Goal: Task Accomplishment & Management: Manage account settings

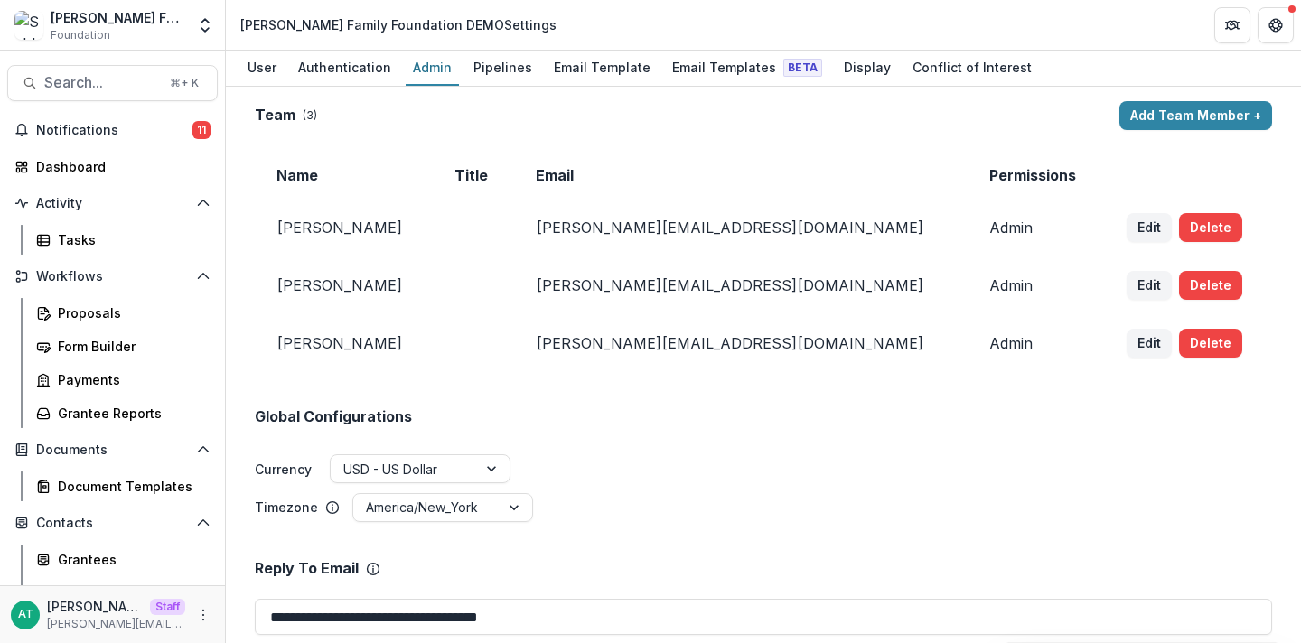
scroll to position [227, 0]
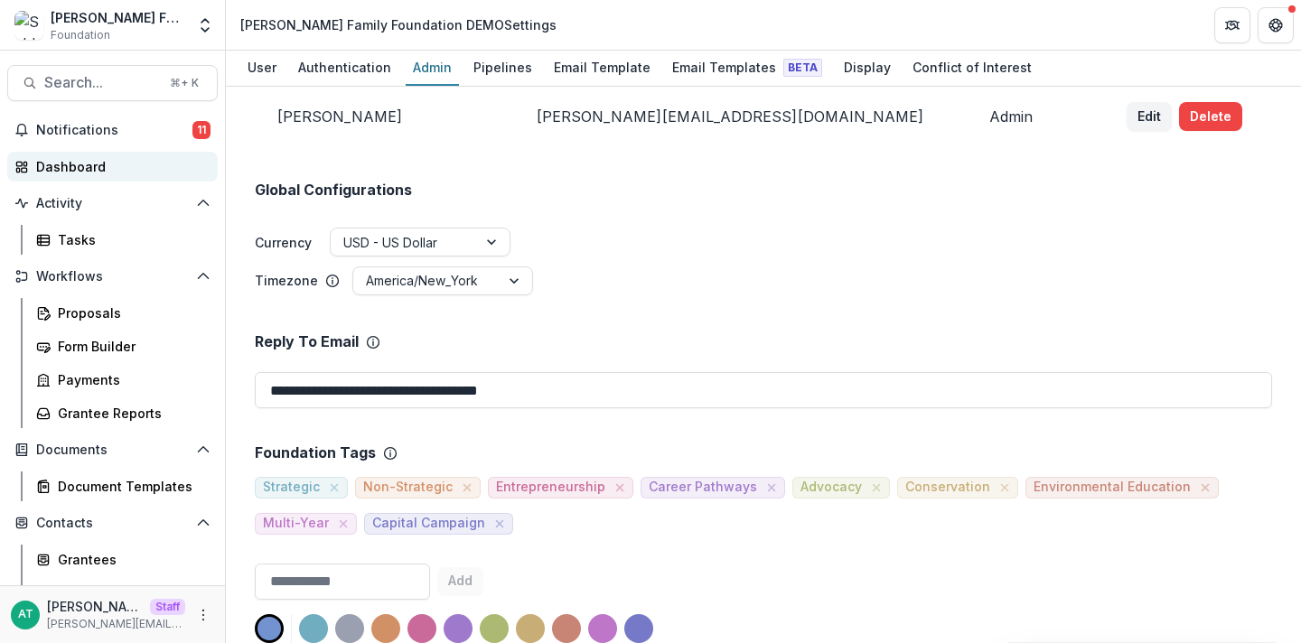
click at [95, 174] on div "Dashboard" at bounding box center [119, 166] width 167 height 19
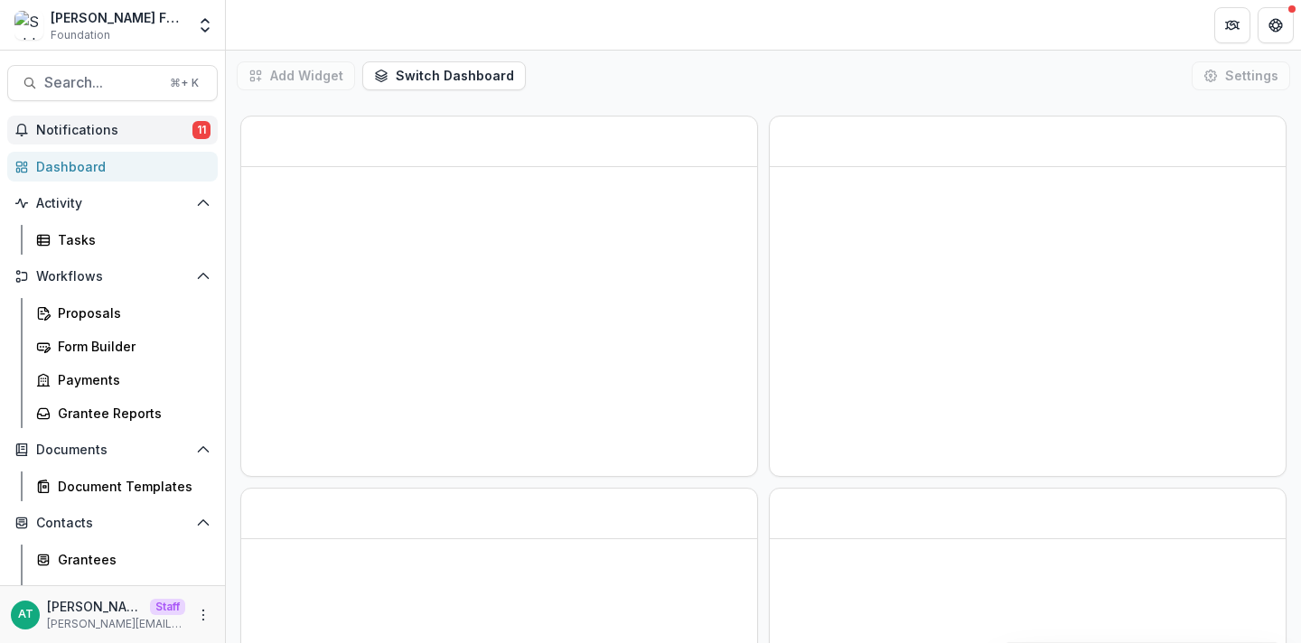
click at [89, 132] on span "Notifications" at bounding box center [114, 130] width 156 height 15
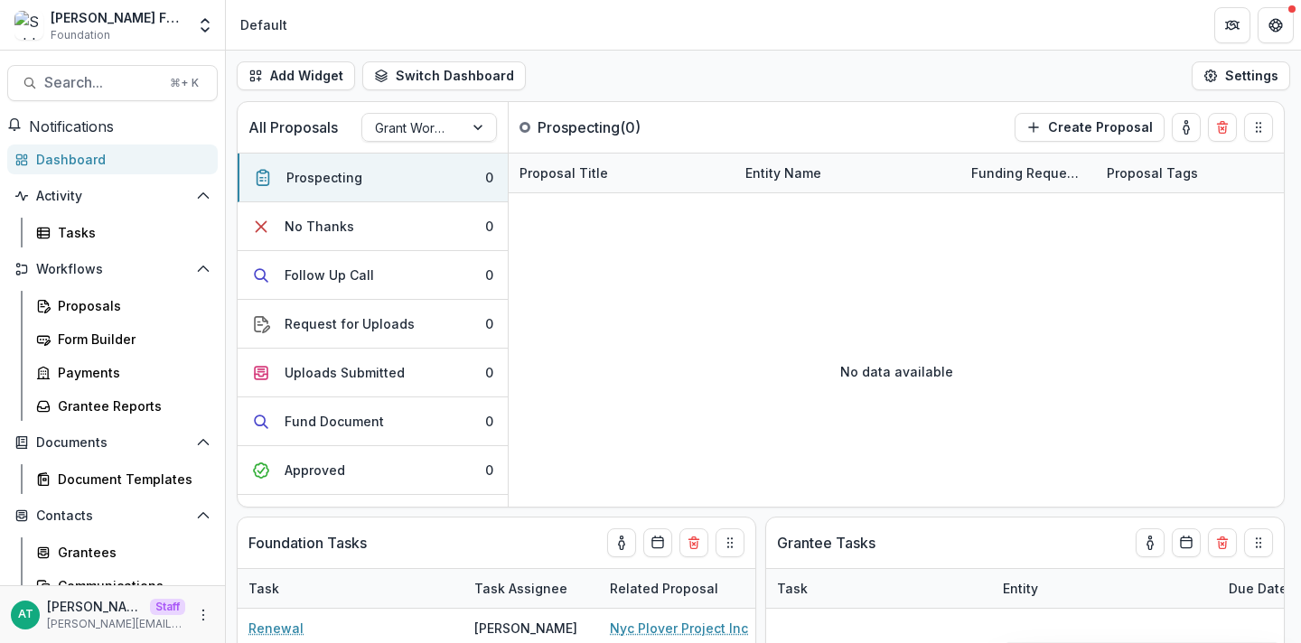
click at [307, 28] on header "Default" at bounding box center [763, 25] width 1075 height 50
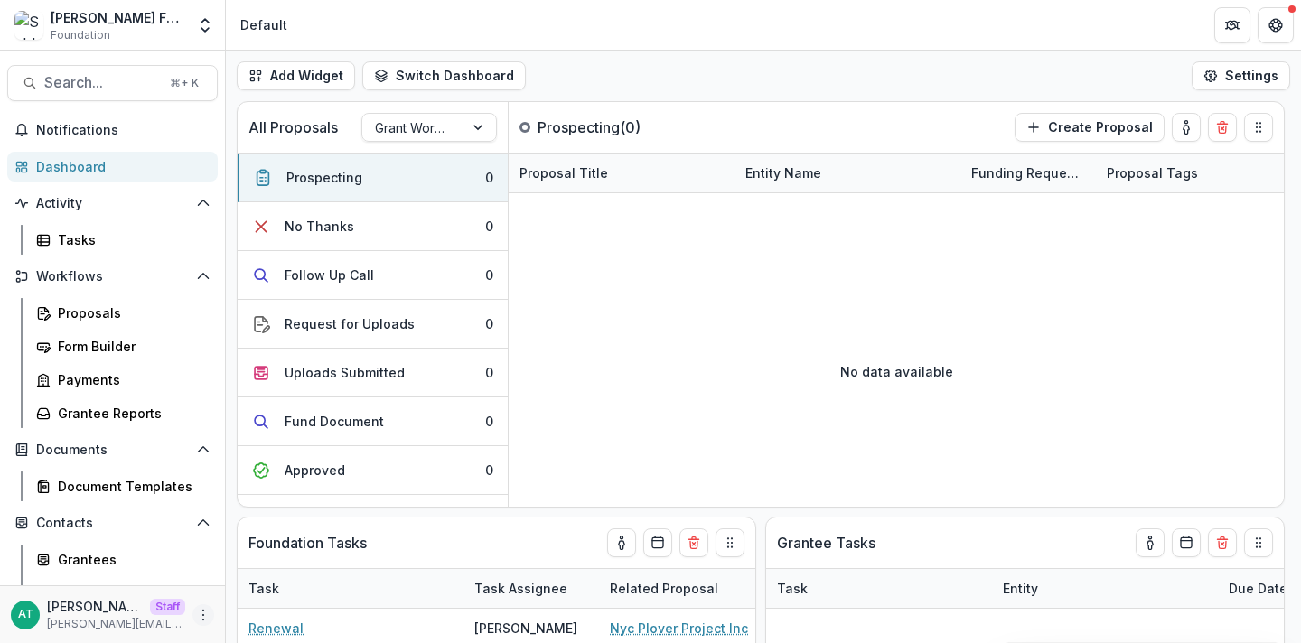
click at [192, 615] on button "More" at bounding box center [203, 615] width 22 height 22
click at [286, 571] on link "User Settings" at bounding box center [316, 577] width 193 height 30
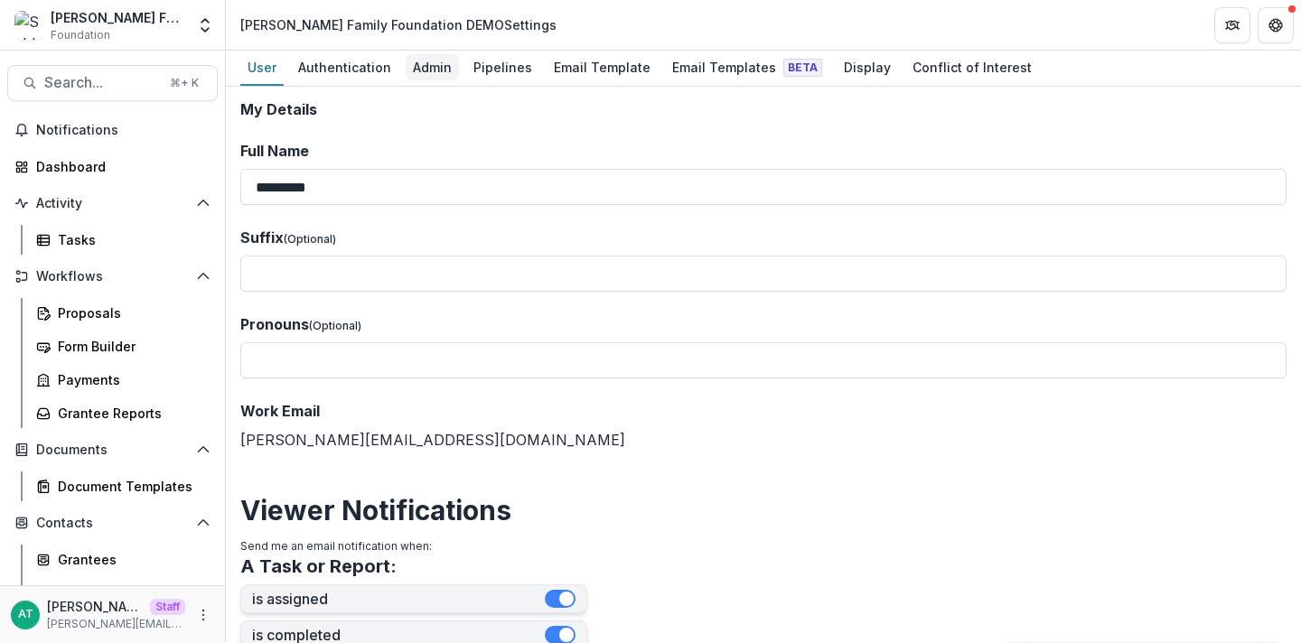
click at [430, 76] on div "Admin" at bounding box center [432, 67] width 53 height 26
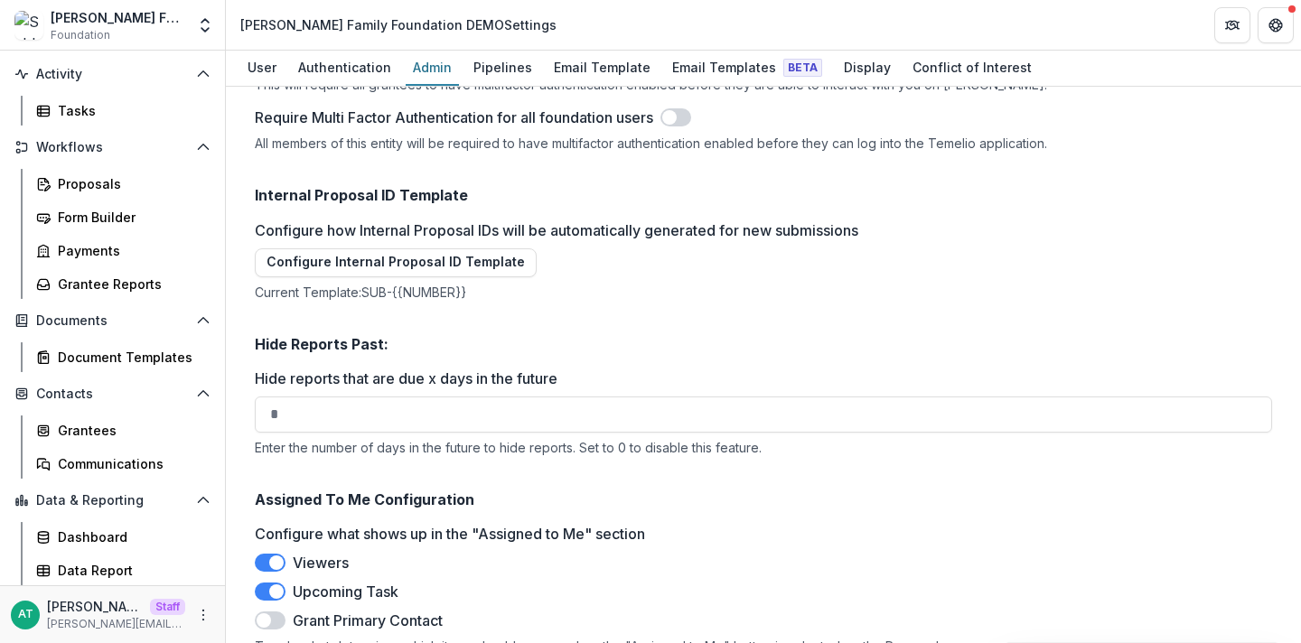
scroll to position [2576, 0]
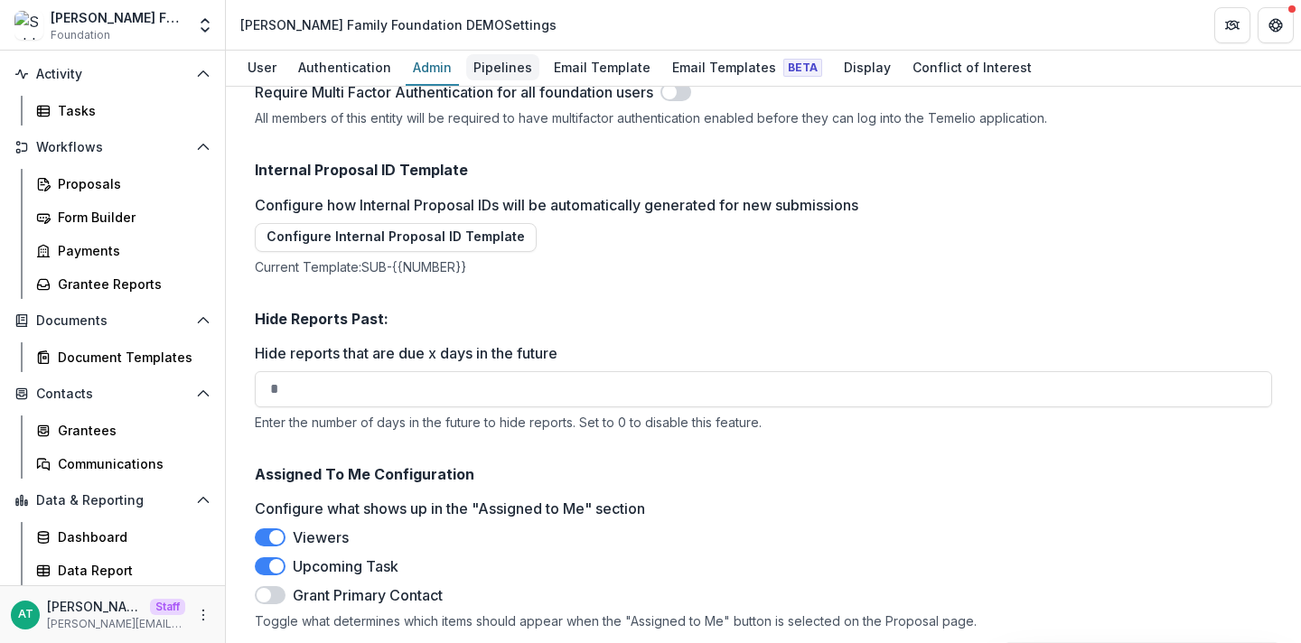
click at [476, 72] on div "Pipelines" at bounding box center [502, 67] width 73 height 26
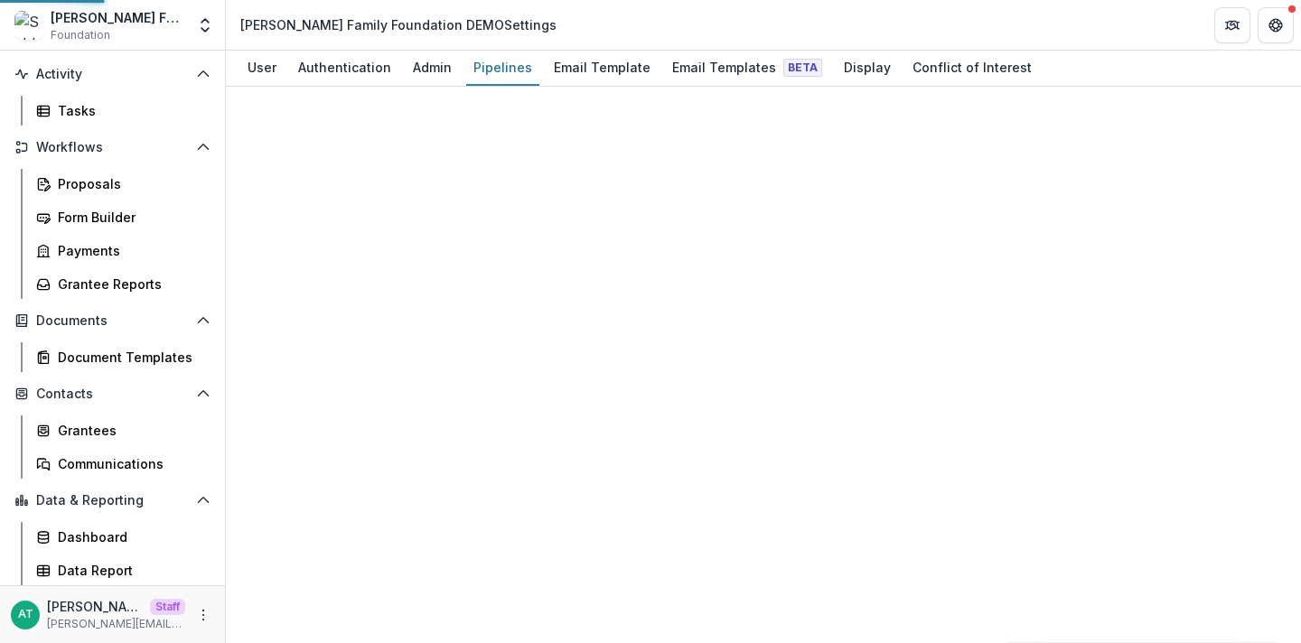
scroll to position [166, 0]
click at [421, 70] on div "Admin" at bounding box center [432, 67] width 53 height 26
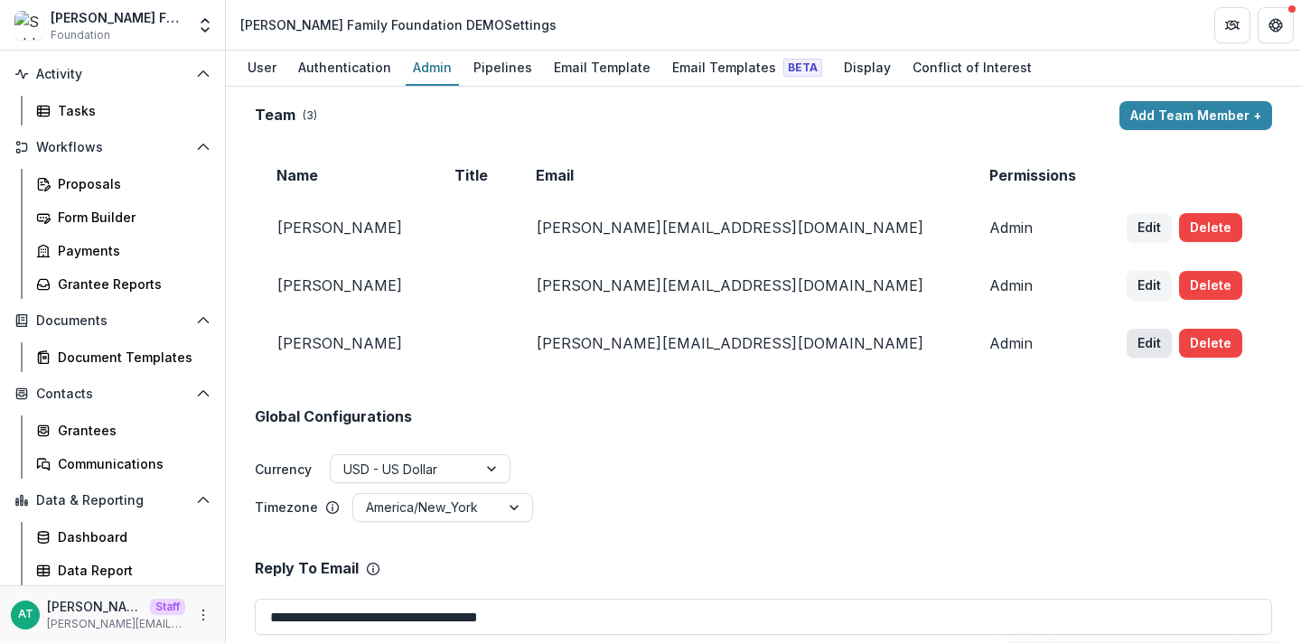
click at [1136, 341] on button "Edit" at bounding box center [1149, 343] width 45 height 29
select select "*****"
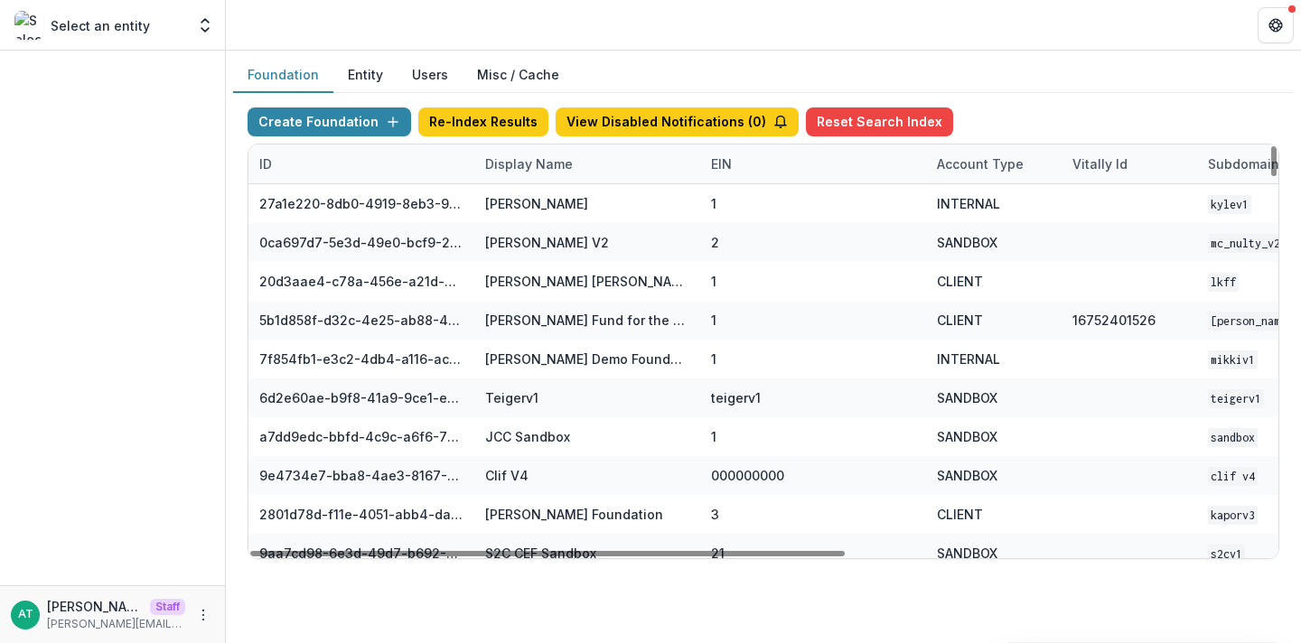
click at [410, 67] on button "Users" at bounding box center [429, 75] width 65 height 35
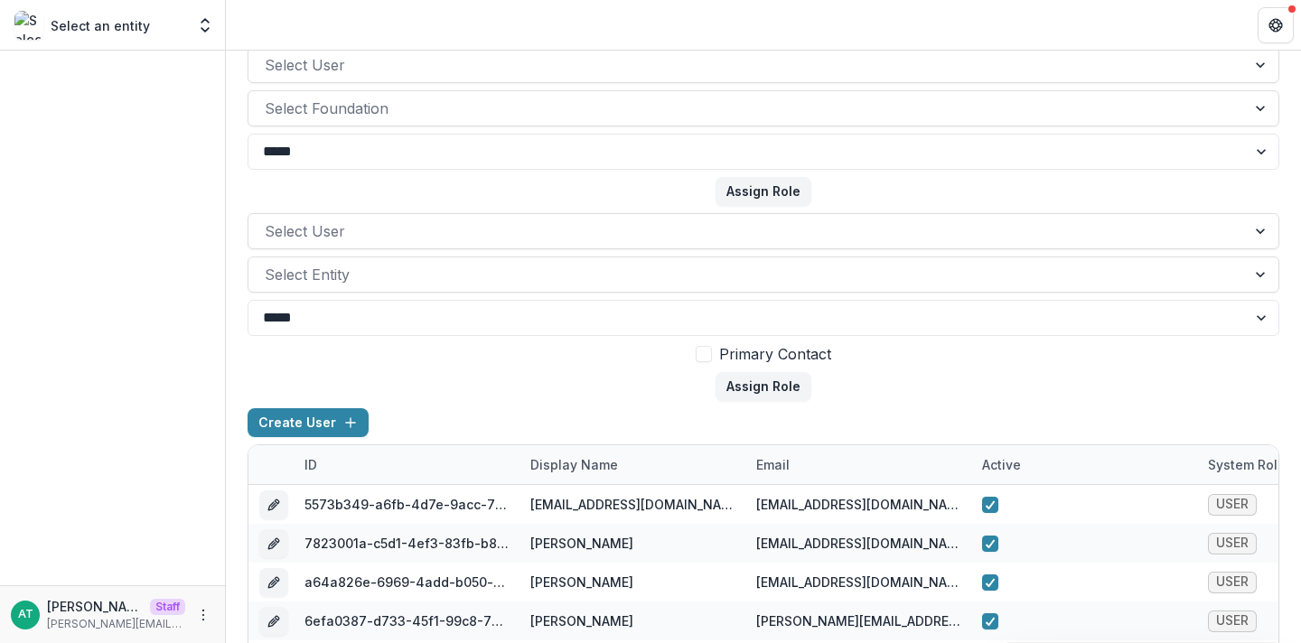
scroll to position [71, 0]
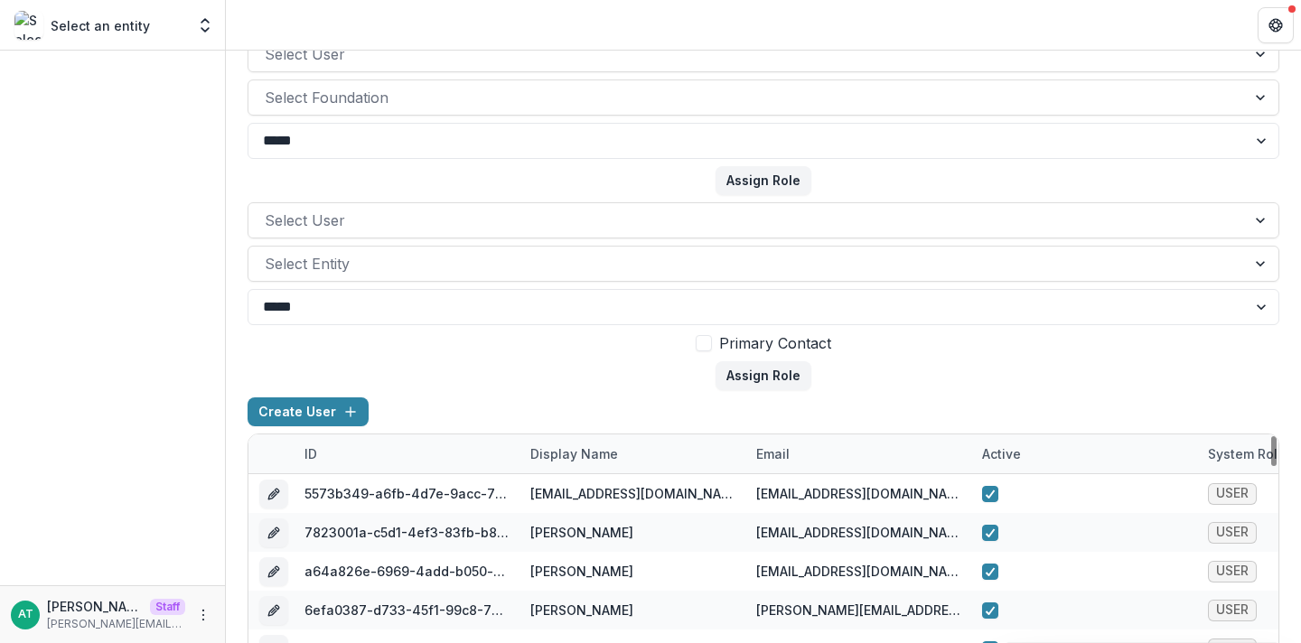
click at [545, 450] on div "Display Name" at bounding box center [573, 453] width 109 height 19
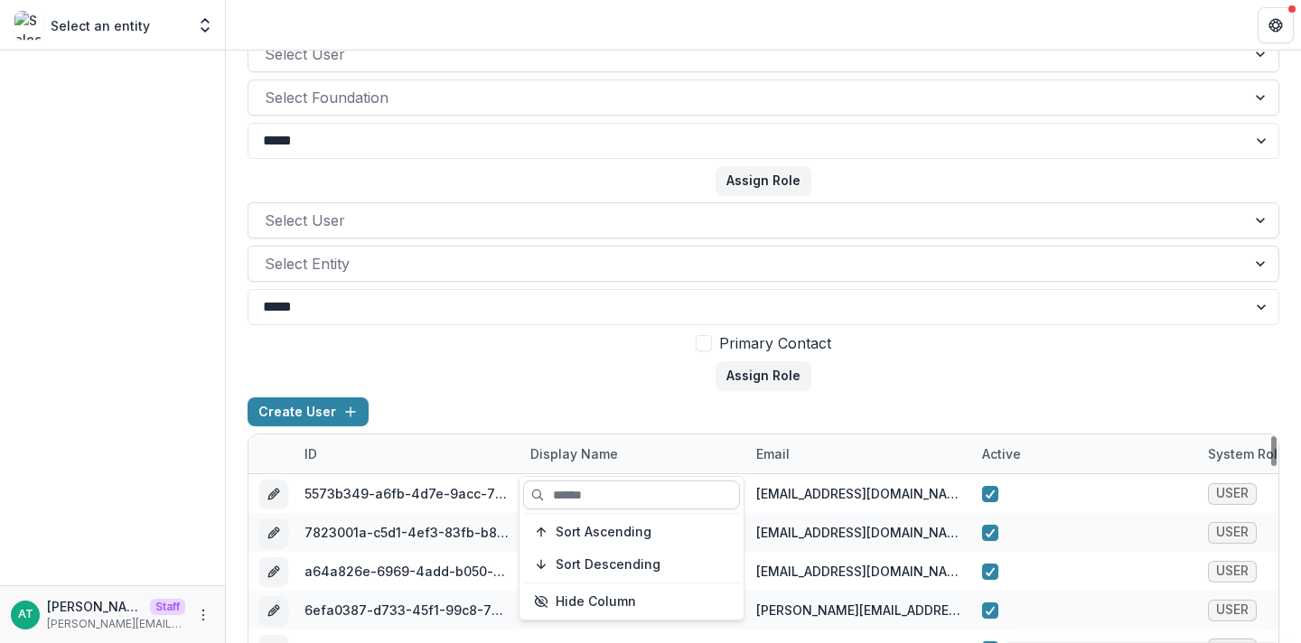
click at [581, 491] on input at bounding box center [631, 495] width 217 height 29
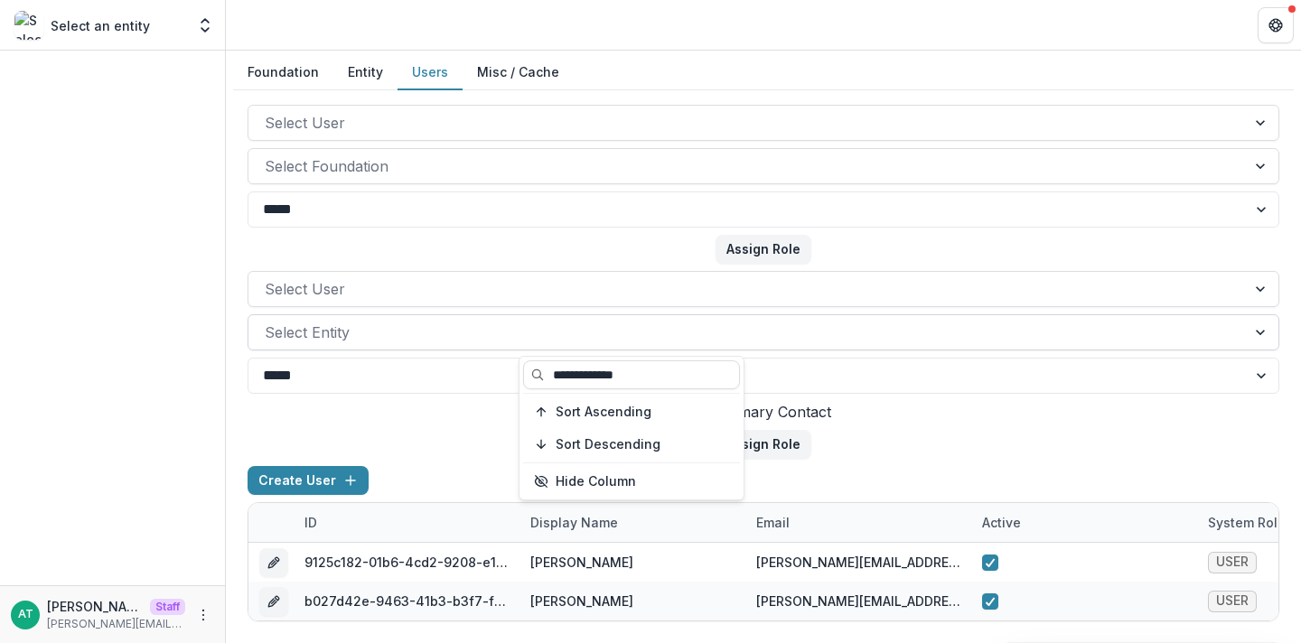
scroll to position [3, 0]
type input "**********"
click at [431, 447] on form "Select User Select Entity ***** **** Primary Contact Assign Role" at bounding box center [764, 365] width 1032 height 188
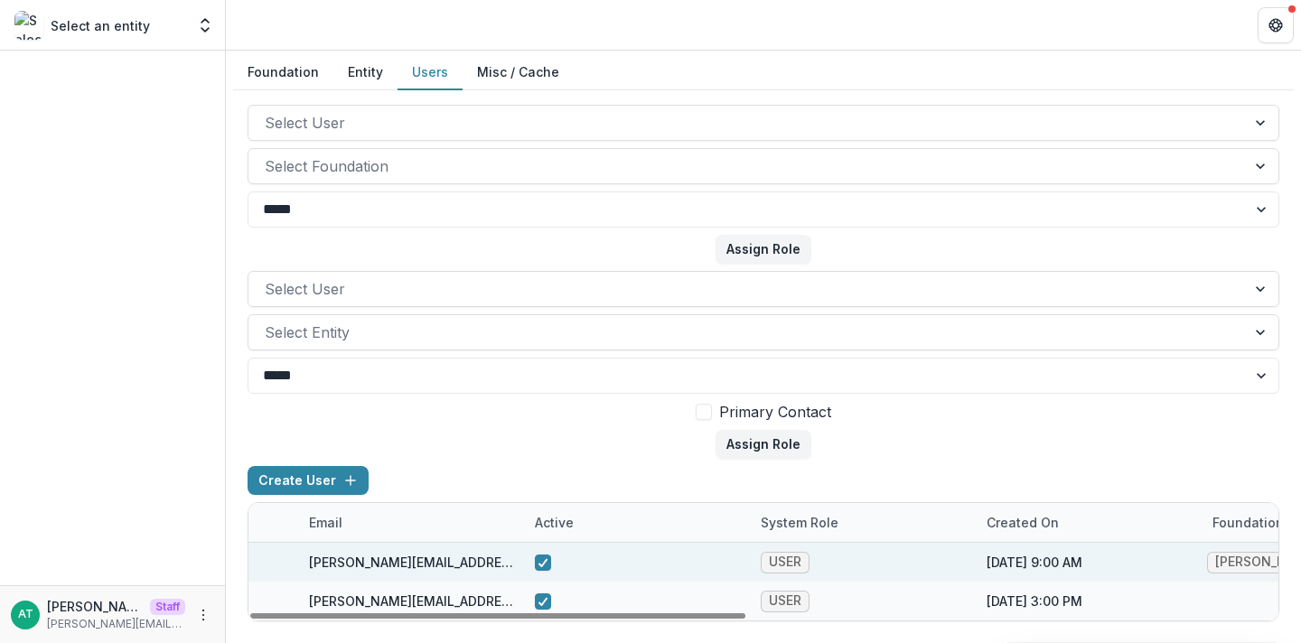
scroll to position [0, 0]
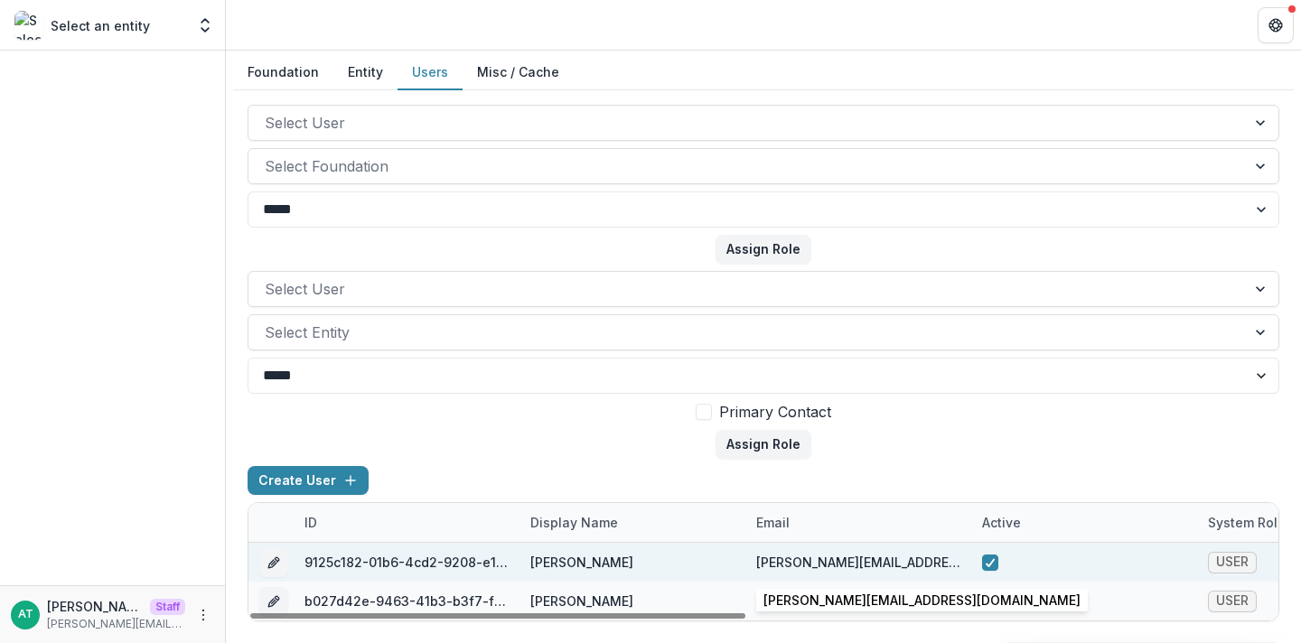
click at [845, 561] on div "[PERSON_NAME][EMAIL_ADDRESS][DOMAIN_NAME]" at bounding box center [858, 562] width 204 height 19
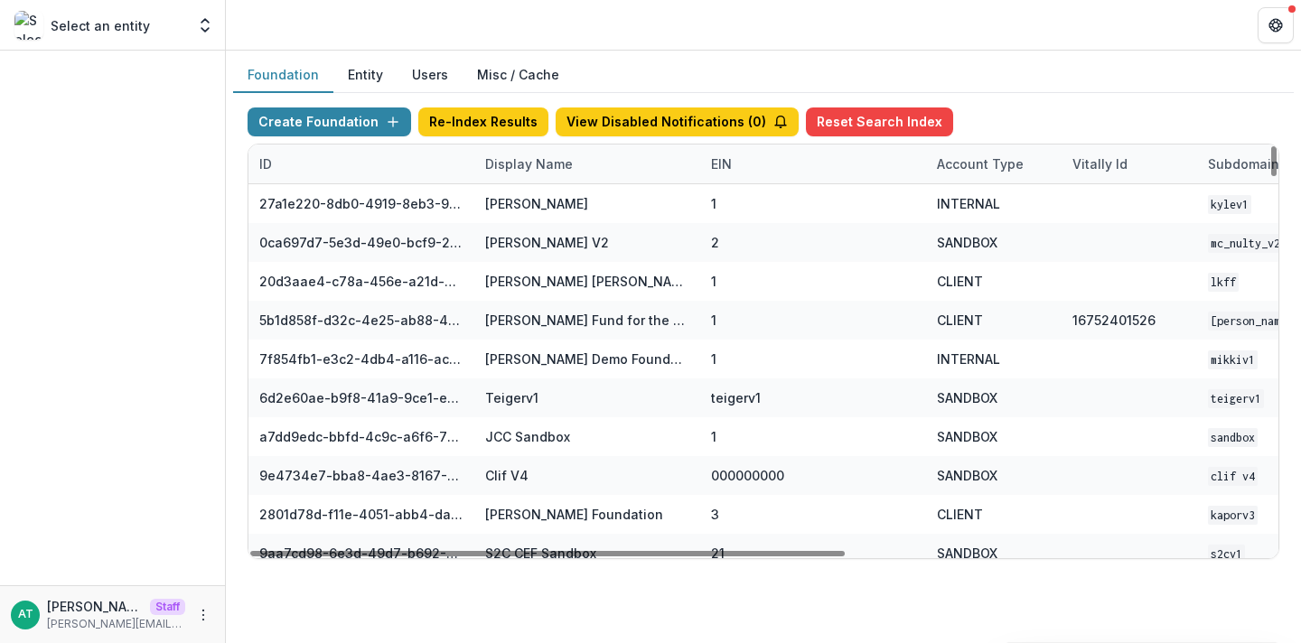
click at [527, 156] on div "Display Name" at bounding box center [528, 163] width 109 height 19
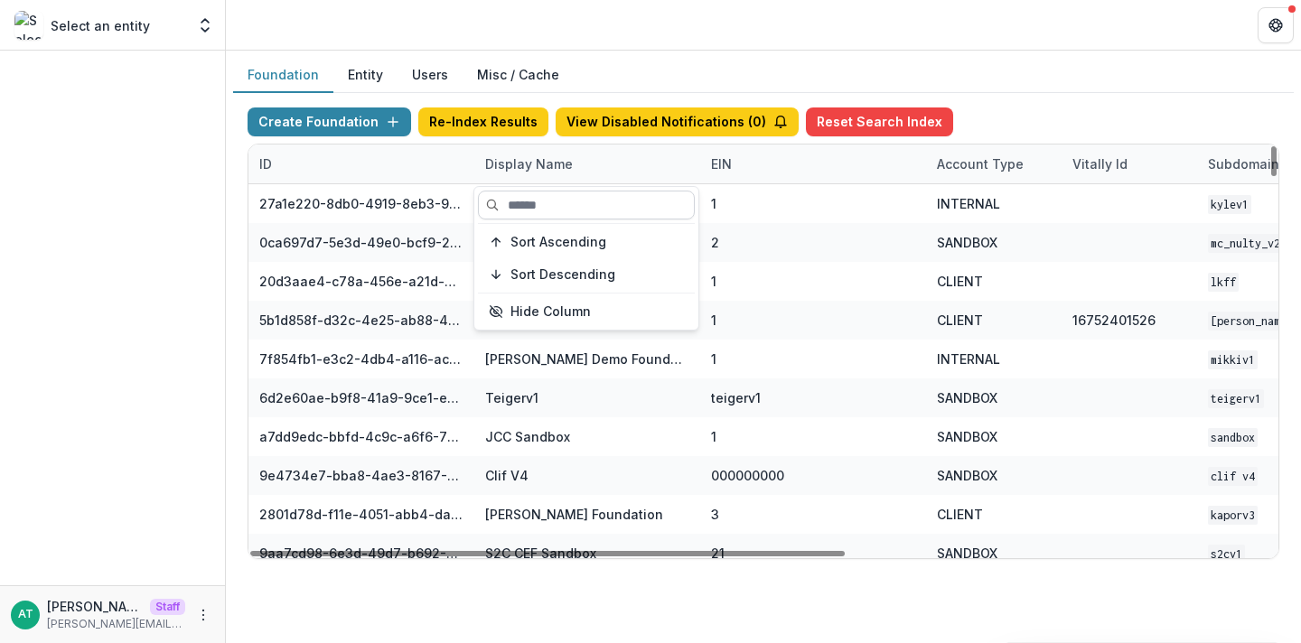
click at [542, 209] on input at bounding box center [586, 205] width 217 height 29
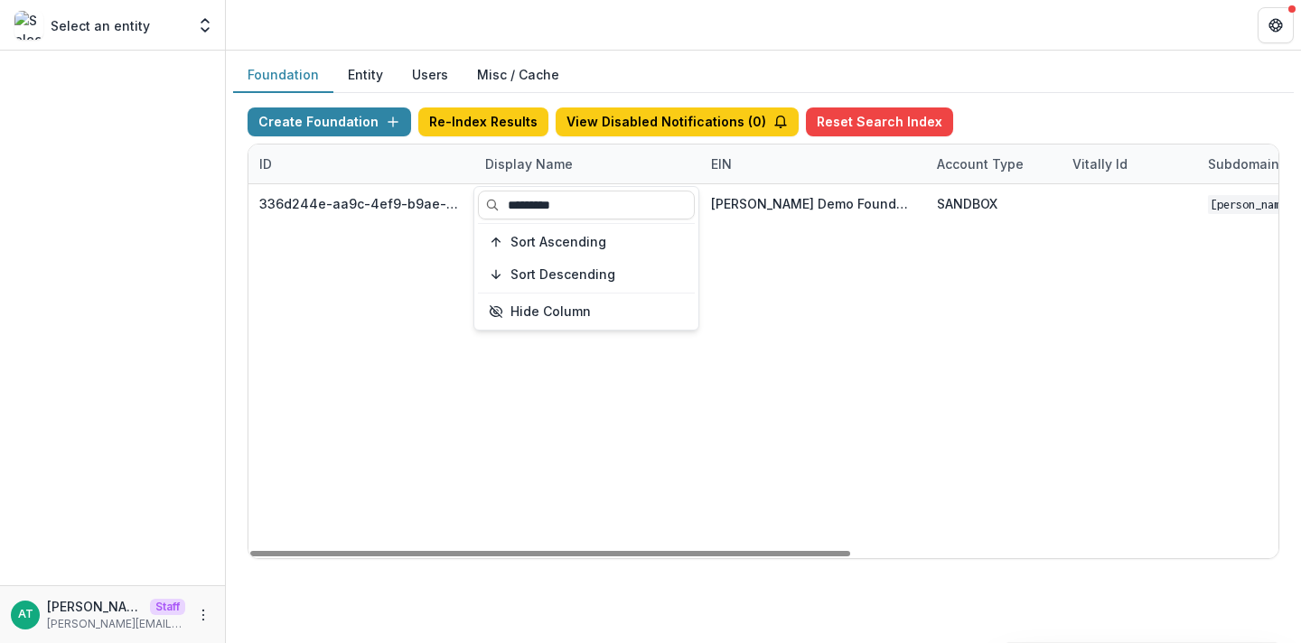
type input "*********"
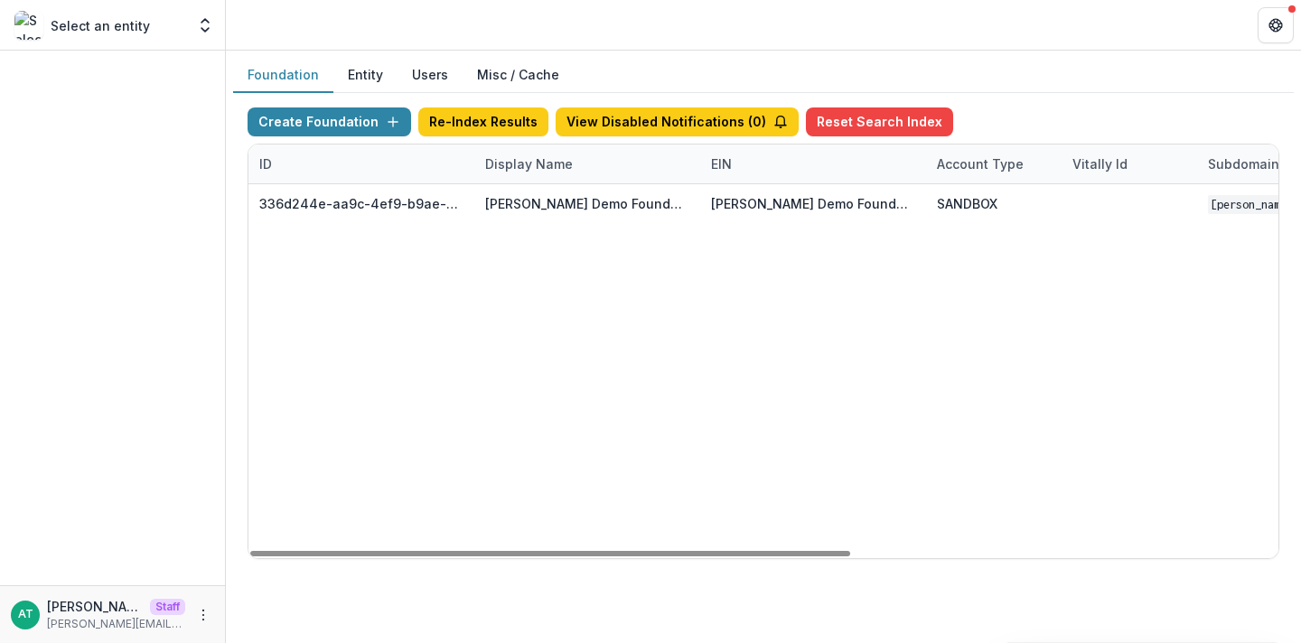
click at [486, 23] on header at bounding box center [763, 25] width 1075 height 50
